Goal: Task Accomplishment & Management: Use online tool/utility

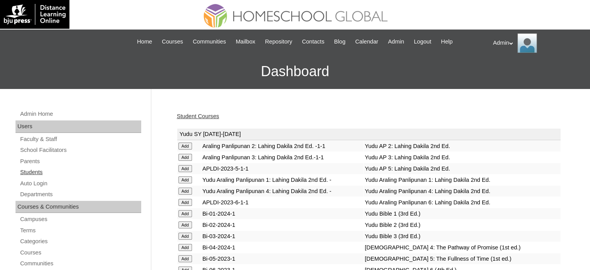
click at [37, 175] on link "Students" at bounding box center [80, 172] width 122 height 10
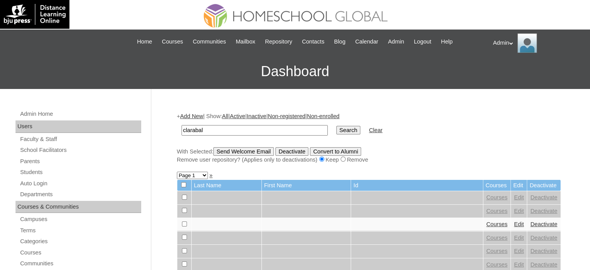
type input "clarabal"
click at [336, 130] on input "Search" at bounding box center [348, 130] width 24 height 9
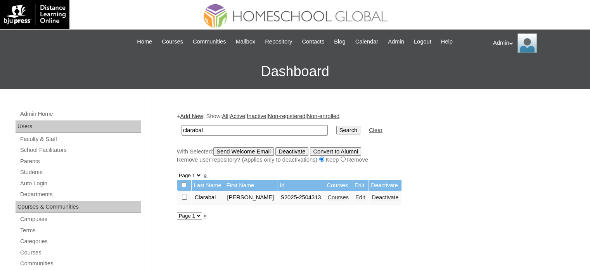
click at [327, 197] on link "Courses" at bounding box center [337, 197] width 21 height 6
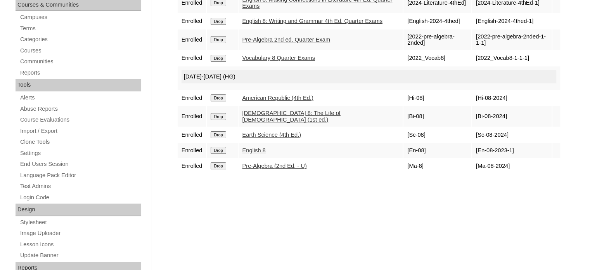
scroll to position [202, 0]
click at [287, 132] on link "Earth Science (4th Ed.)" at bounding box center [271, 134] width 59 height 6
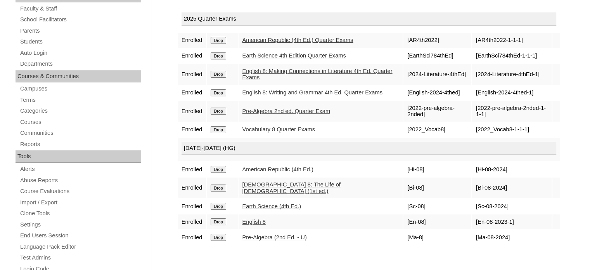
scroll to position [130, 0]
click at [266, 190] on link "Bible 8: The Life of Christ (1st ed.)" at bounding box center [291, 187] width 98 height 13
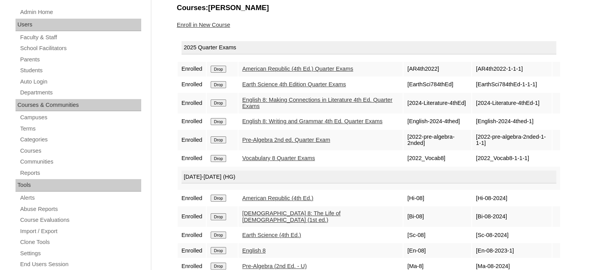
scroll to position [101, 0]
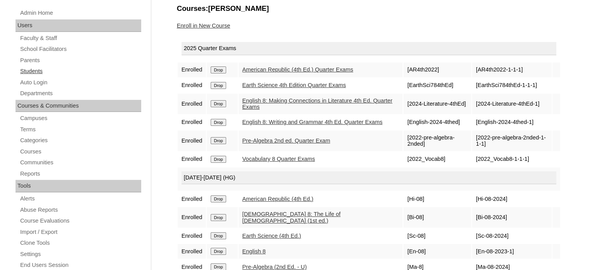
click at [33, 70] on link "Students" at bounding box center [80, 71] width 122 height 10
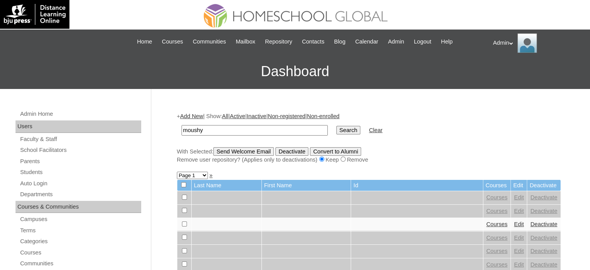
type input "moushy"
click at [336, 127] on input "Search" at bounding box center [348, 130] width 24 height 9
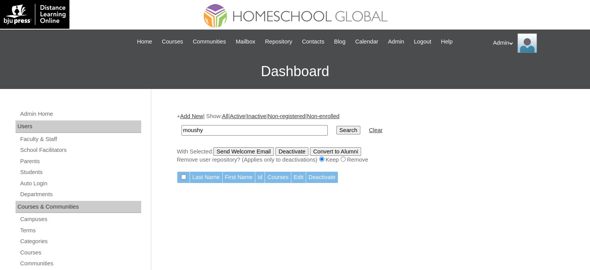
click at [336, 132] on input "Search" at bounding box center [348, 130] width 24 height 9
click at [202, 131] on input "moushy" at bounding box center [255, 130] width 146 height 10
type input "moushly"
drag, startPoint x: 324, startPoint y: 135, endPoint x: 324, endPoint y: 128, distance: 6.6
click at [332, 128] on td "Search" at bounding box center [348, 130] width 32 height 18
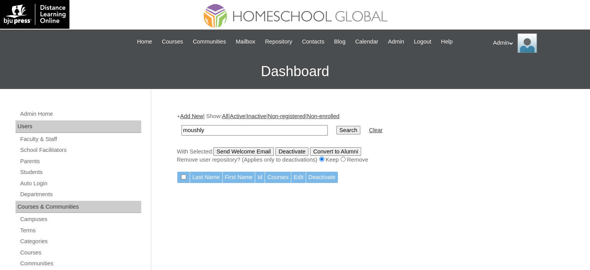
click at [336, 128] on input "Search" at bounding box center [348, 130] width 24 height 9
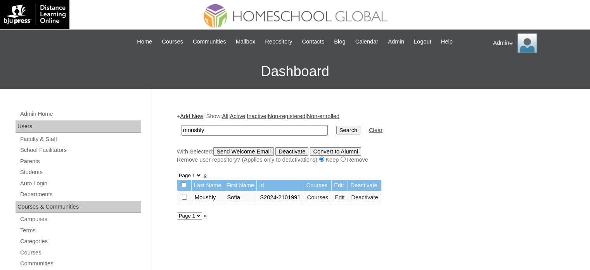
click at [319, 196] on link "Courses" at bounding box center [317, 197] width 21 height 6
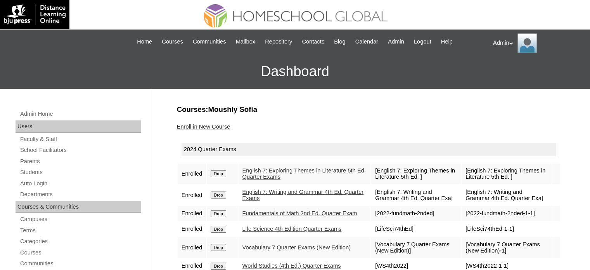
scroll to position [48, 0]
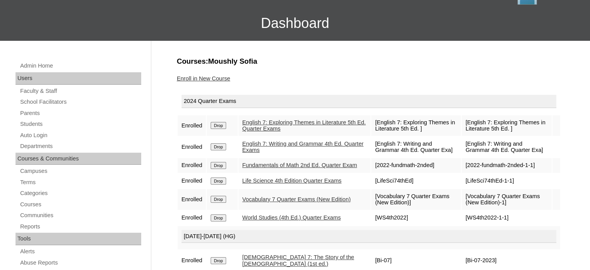
click at [253, 149] on link "English 7: Writing and Grammar 4th Ed. Quarter Exams" at bounding box center [302, 146] width 121 height 13
click at [282, 202] on link "Vocabulary 7 Quarter Exams (New Edition)" at bounding box center [296, 199] width 108 height 6
click at [274, 164] on link "Fundamentals of Math 2nd Ed. Quarter Exam" at bounding box center [299, 165] width 115 height 6
click at [261, 183] on link "Life Science 4th Edition Quarter Exams" at bounding box center [291, 180] width 99 height 6
click at [282, 220] on link "World Studies (4th Ed.) Quarter Exams" at bounding box center [291, 217] width 99 height 6
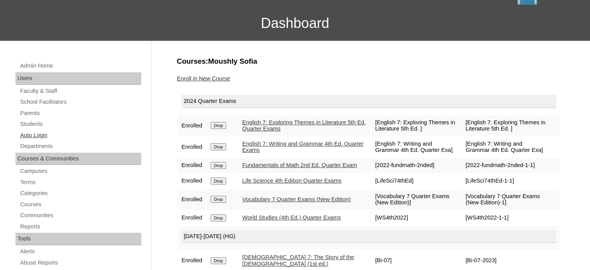
click at [34, 135] on link "Auto Login" at bounding box center [80, 135] width 122 height 10
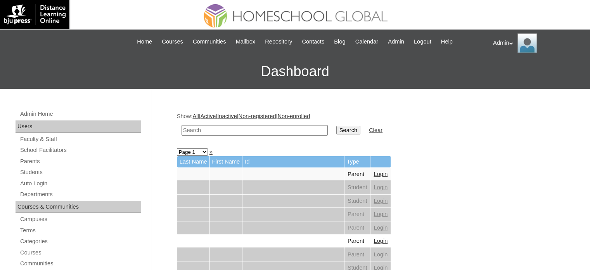
click at [228, 130] on input "text" at bounding box center [255, 130] width 146 height 10
type input "moushly"
click at [336, 126] on input "Search" at bounding box center [348, 130] width 24 height 9
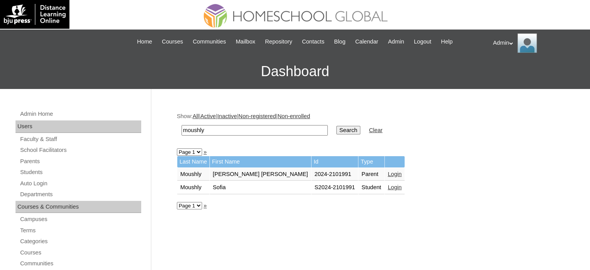
click at [388, 186] on link "Login" at bounding box center [395, 187] width 14 height 6
